Goal: Navigation & Orientation: Find specific page/section

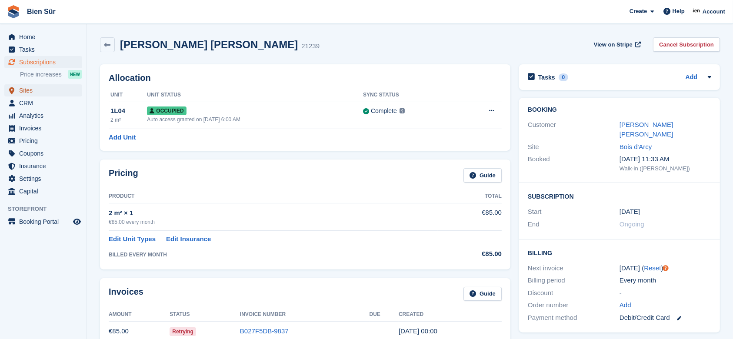
click at [28, 89] on span "Sites" at bounding box center [45, 90] width 52 height 12
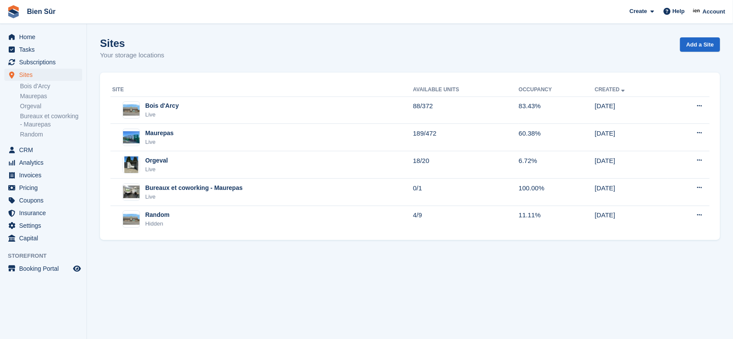
click at [180, 162] on div "Orgeval Live" at bounding box center [262, 165] width 301 height 18
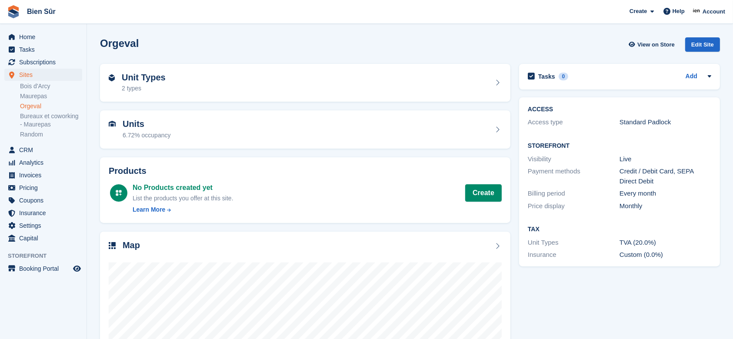
click at [208, 82] on div "Unit Types 2 types" at bounding box center [305, 83] width 393 height 21
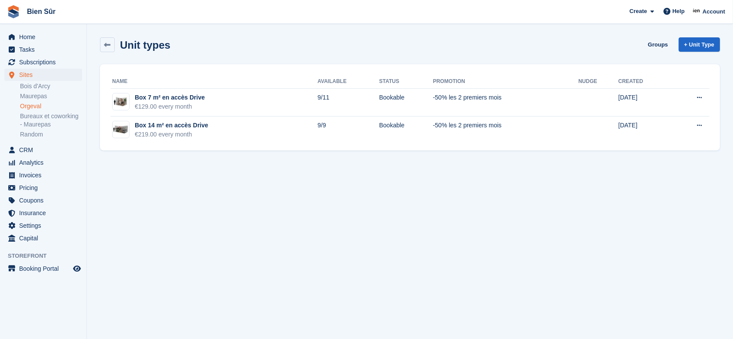
click at [190, 214] on section "Unit types Groups + Unit Type Name Available Status Promotion Nudge Created Box…" at bounding box center [410, 169] width 646 height 339
